Goal: Check status: Check status

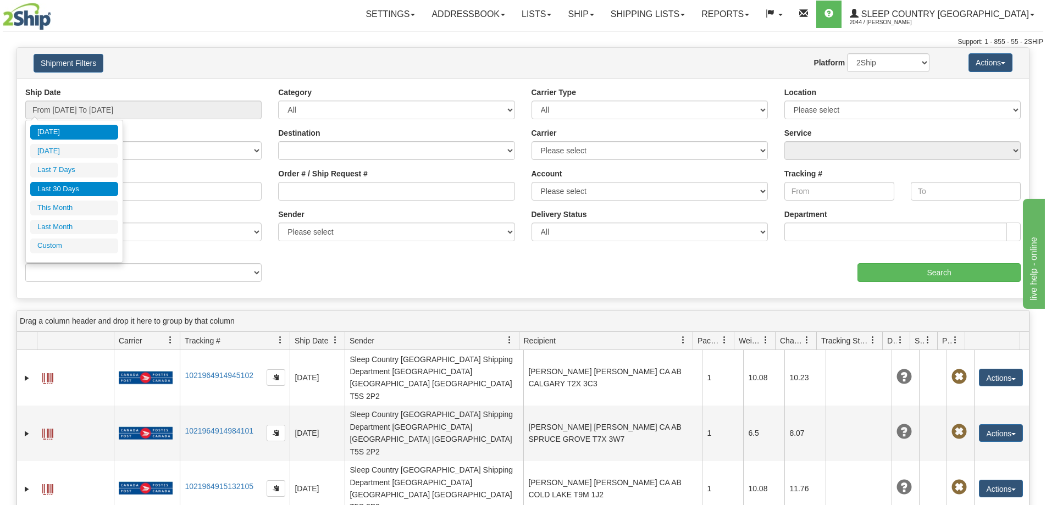
click at [63, 187] on li "Last 30 Days" at bounding box center [74, 189] width 88 height 15
type input "From [DATE] To [DATE]"
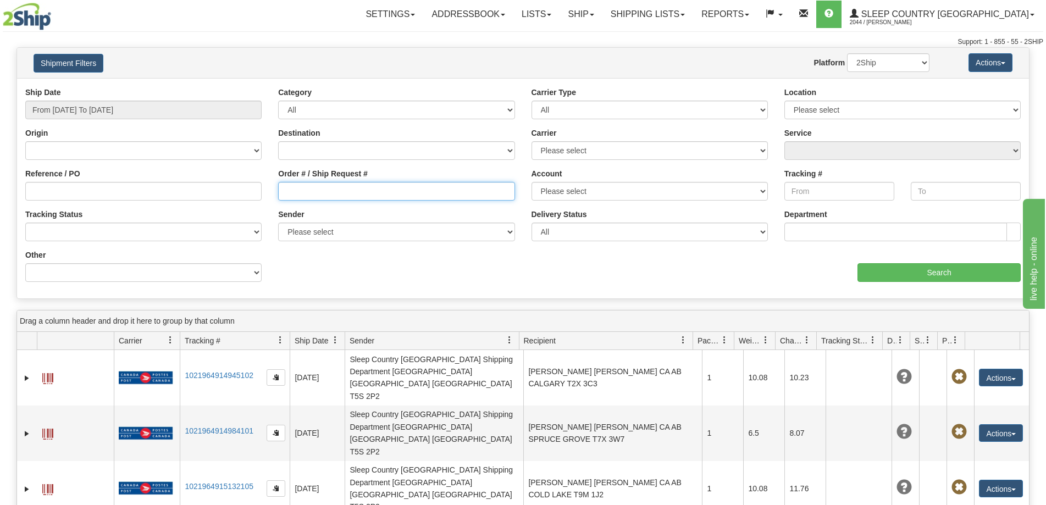
click at [309, 193] on input "Order # / Ship Request #" at bounding box center [396, 191] width 236 height 19
paste input "9000I017936"
type input "9000I017936"
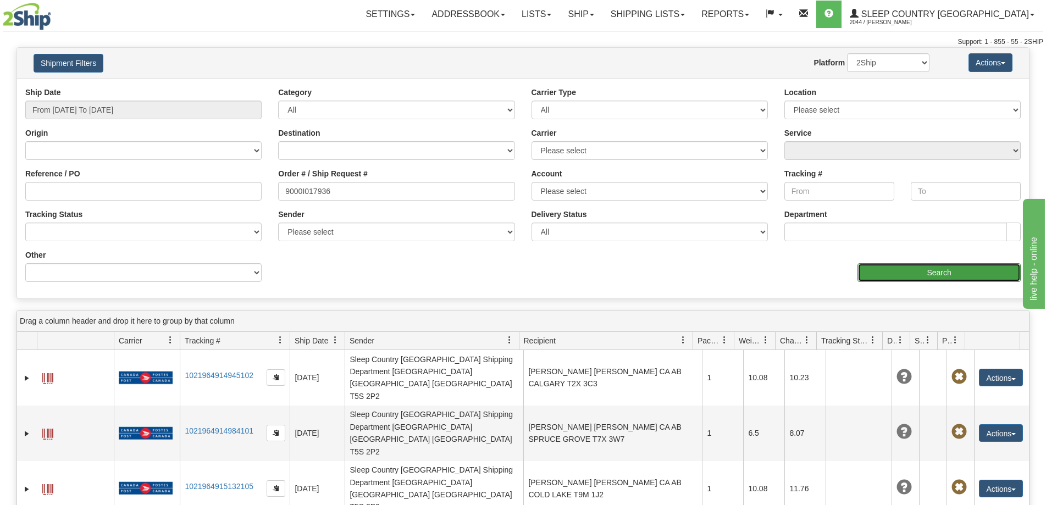
click at [958, 281] on input "Search" at bounding box center [938, 272] width 163 height 19
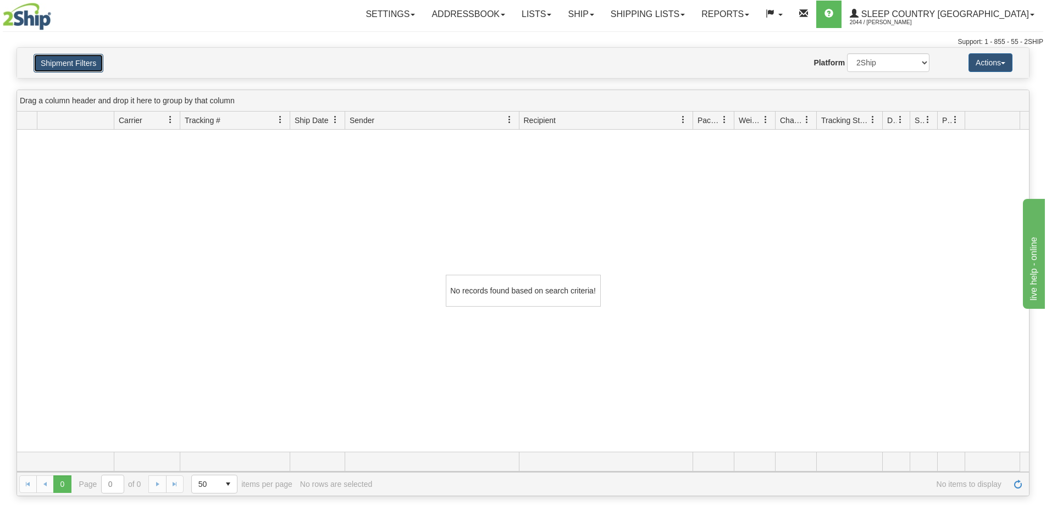
click at [52, 63] on button "Shipment Filters" at bounding box center [69, 63] width 70 height 19
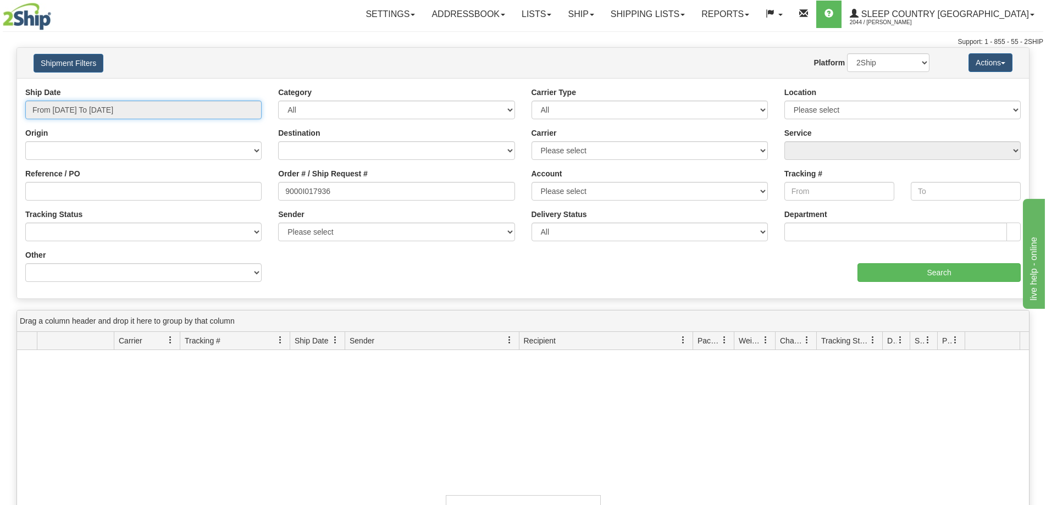
click at [79, 111] on input "From [DATE] To [DATE]" at bounding box center [143, 110] width 236 height 19
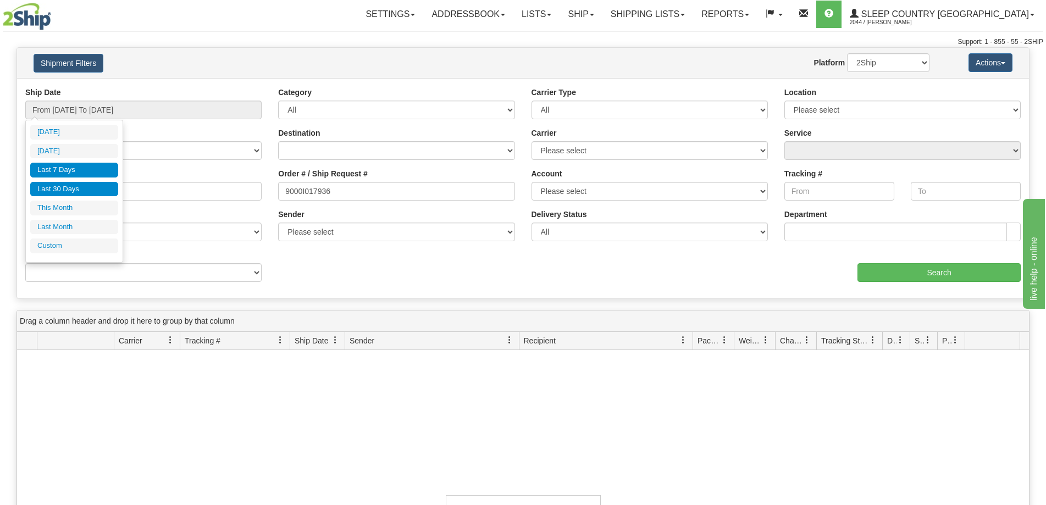
click at [69, 170] on li "Last 7 Days" at bounding box center [74, 170] width 88 height 15
type input "From [DATE] To [DATE]"
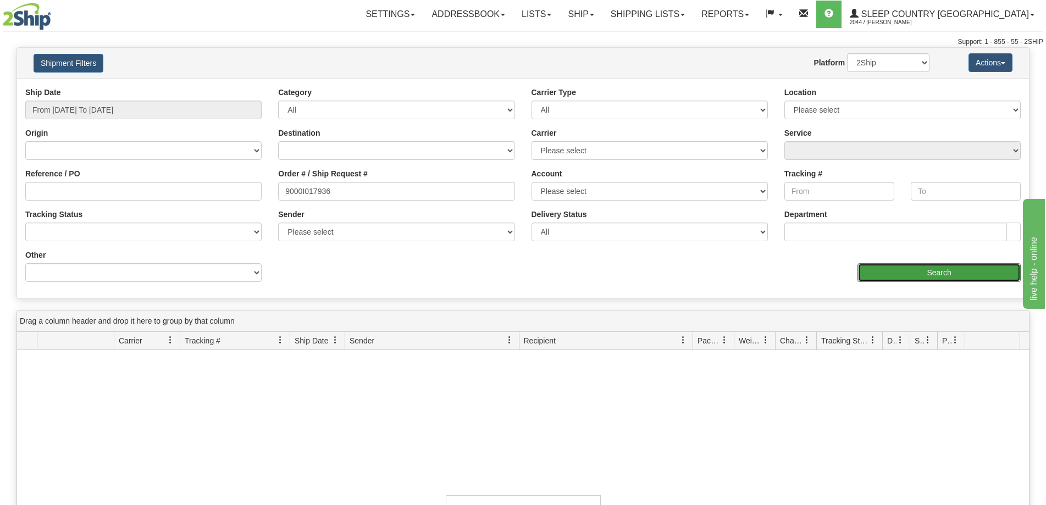
click at [931, 279] on input "Search" at bounding box center [938, 272] width 163 height 19
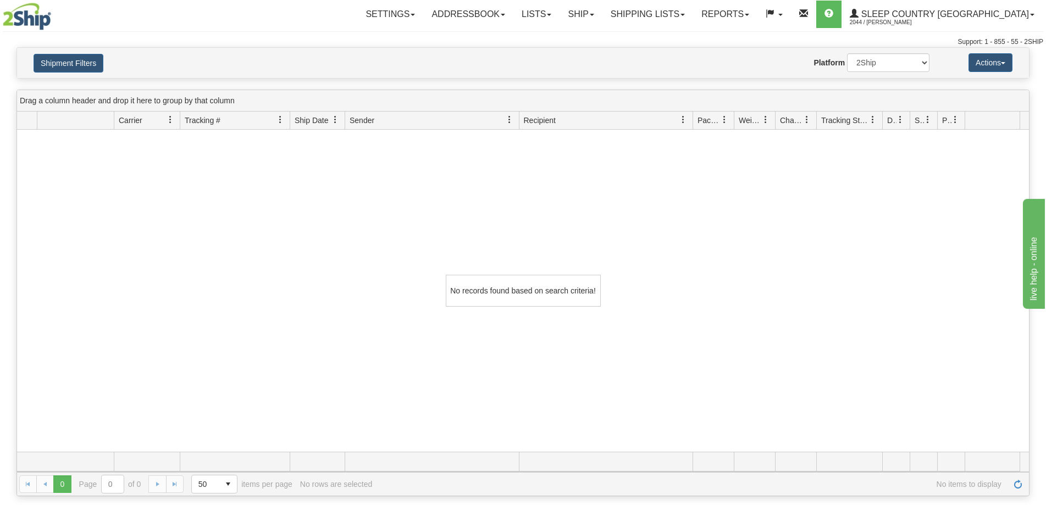
click at [361, 333] on div "No records found based on search criteria!" at bounding box center [523, 291] width 1012 height 322
